Goal: Information Seeking & Learning: Learn about a topic

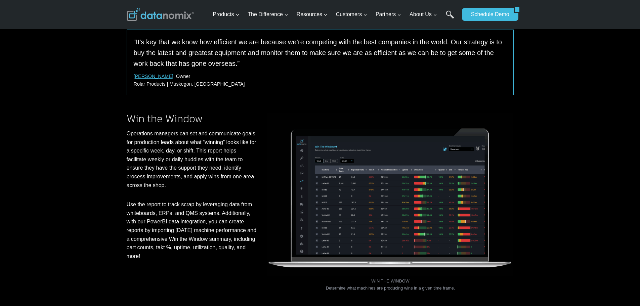
scroll to position [605, 0]
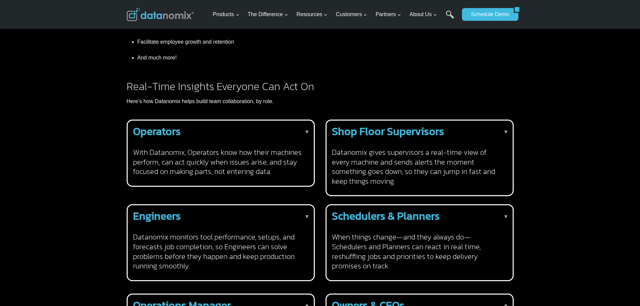
scroll to position [403, 0]
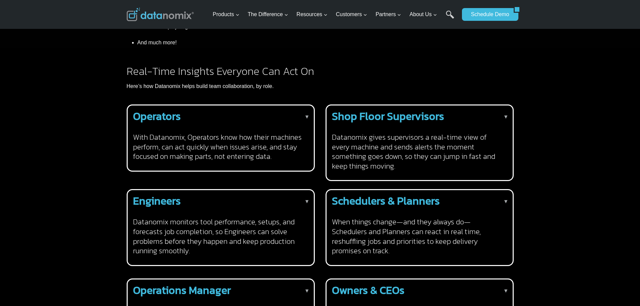
click at [176, 134] on h4 "With Datanomix, Operators know how their machines perform, can act quickly when…" at bounding box center [219, 147] width 173 height 29
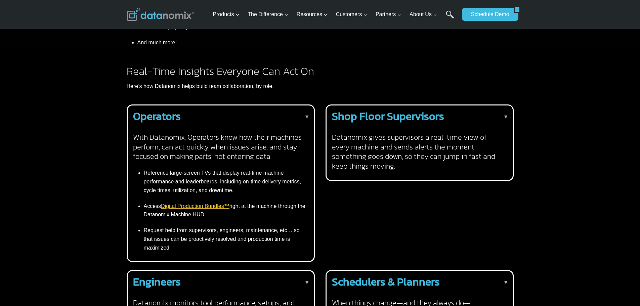
click at [182, 203] on link "Digital Production Bundles™" at bounding box center [195, 206] width 69 height 6
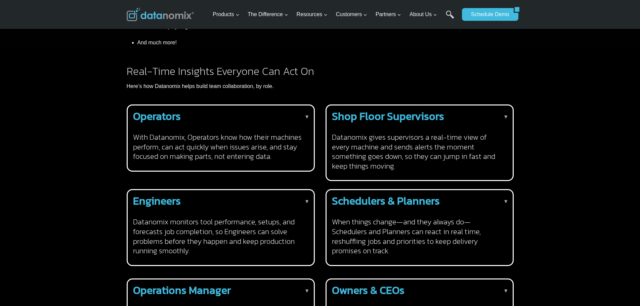
click at [215, 148] on div "Operators ▼ With Datanomix, Operators know how their machines perform, can act …" at bounding box center [221, 137] width 188 height 67
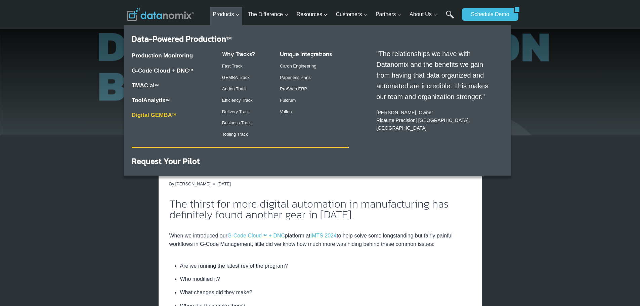
click at [153, 115] on link "Digital GEMBA TM" at bounding box center [154, 115] width 44 height 6
click at [166, 99] on link "ToolAnalytix" at bounding box center [149, 100] width 34 height 6
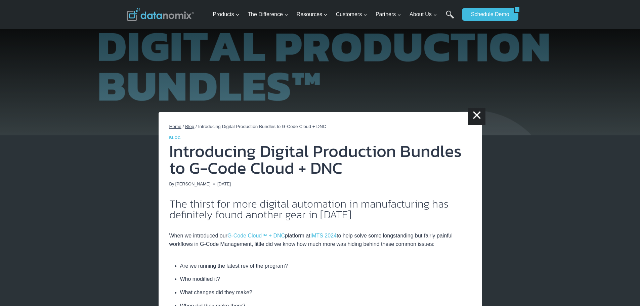
drag, startPoint x: 172, startPoint y: 143, endPoint x: 174, endPoint y: 138, distance: 4.7
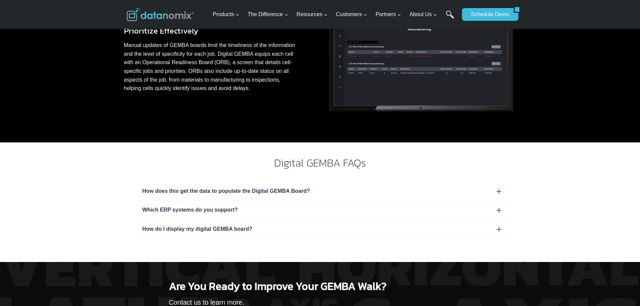
scroll to position [571, 0]
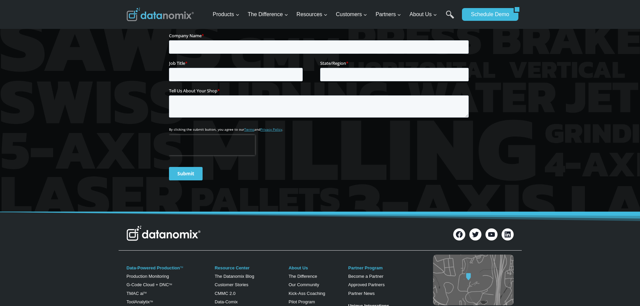
scroll to position [705, 0]
